Goal: Transaction & Acquisition: Purchase product/service

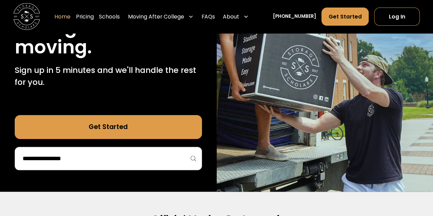
scroll to position [122, 0]
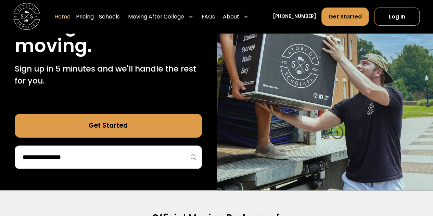
click at [168, 159] on input "search" at bounding box center [108, 157] width 173 height 12
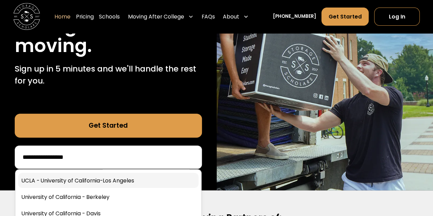
type input "**********"
click at [141, 180] on link at bounding box center [108, 180] width 180 height 15
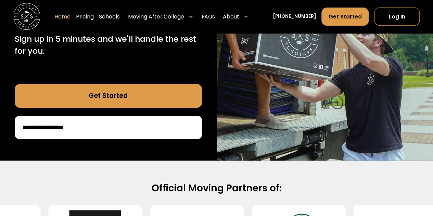
scroll to position [112, 0]
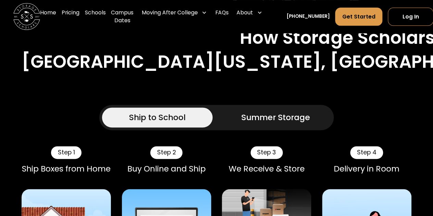
scroll to position [389, 0]
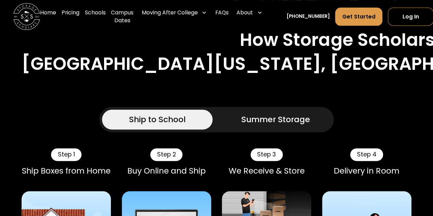
click at [259, 113] on div "Summer Storage" at bounding box center [275, 119] width 69 height 12
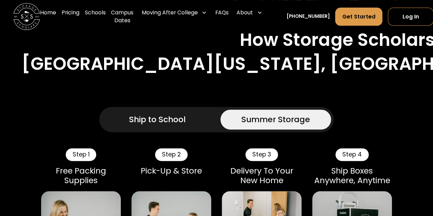
click at [179, 113] on div "Ship to School" at bounding box center [157, 119] width 56 height 12
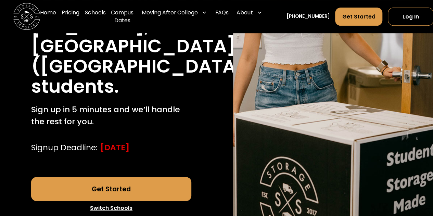
scroll to position [171, 0]
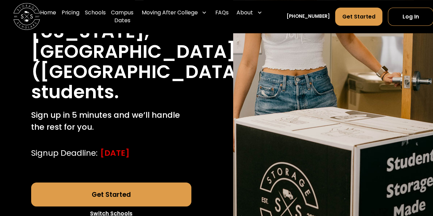
click at [142, 182] on link "Get Started" at bounding box center [111, 194] width 160 height 24
